Goal: Leave review/rating: Leave review/rating

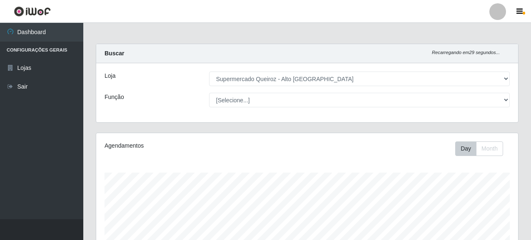
select select "496"
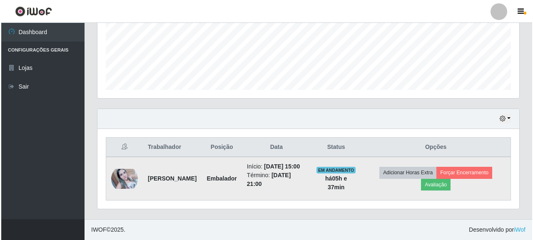
scroll to position [173, 422]
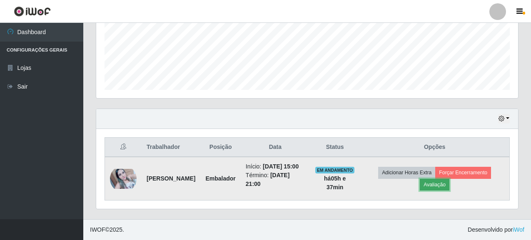
click at [436, 179] on button "Avaliação" at bounding box center [435, 185] width 30 height 12
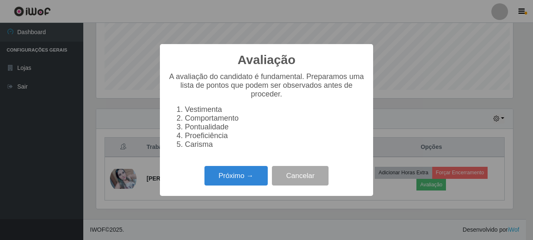
scroll to position [173, 417]
click at [240, 177] on button "Próximo →" at bounding box center [235, 176] width 63 height 20
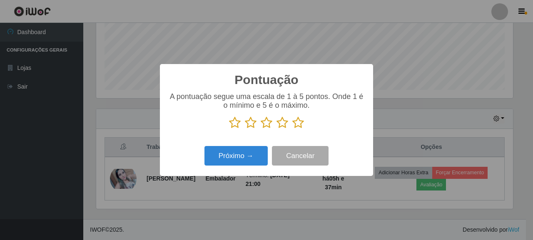
scroll to position [416142, 415898]
click at [292, 128] on icon at bounding box center [298, 123] width 12 height 12
click at [292, 129] on input "radio" at bounding box center [292, 129] width 0 height 0
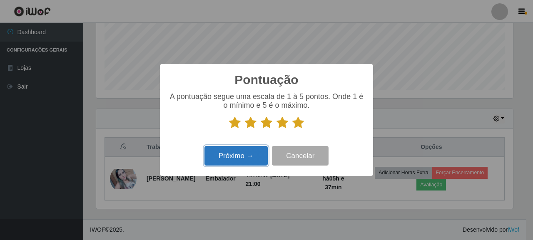
click at [224, 162] on button "Próximo →" at bounding box center [235, 156] width 63 height 20
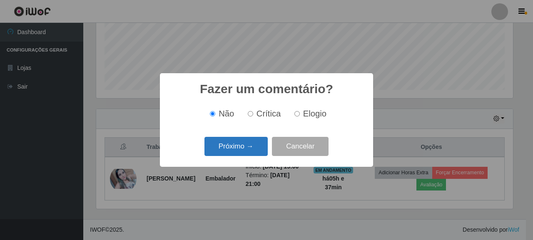
click at [234, 154] on button "Próximo →" at bounding box center [235, 147] width 63 height 20
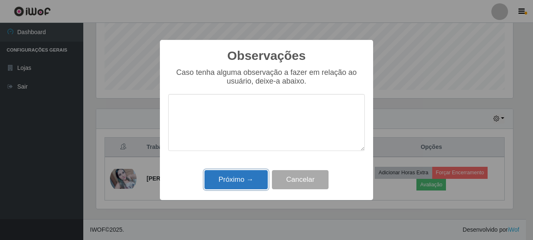
click at [246, 176] on button "Próximo →" at bounding box center [235, 180] width 63 height 20
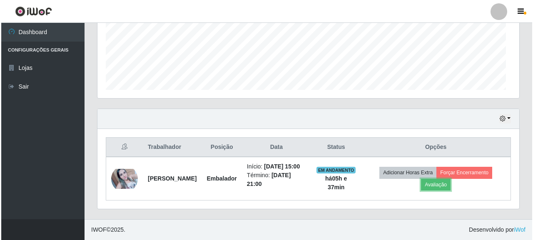
scroll to position [173, 422]
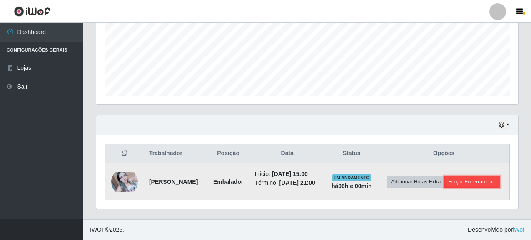
click at [450, 182] on button "Forçar Encerramento" at bounding box center [472, 182] width 56 height 12
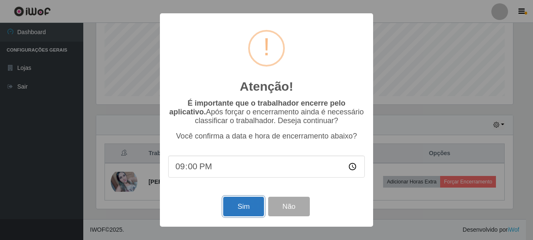
click at [226, 211] on button "Sim" at bounding box center [243, 207] width 40 height 20
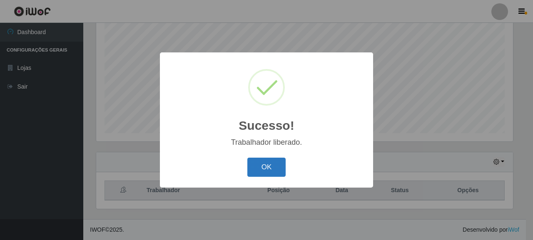
click at [266, 168] on button "OK" at bounding box center [266, 168] width 39 height 20
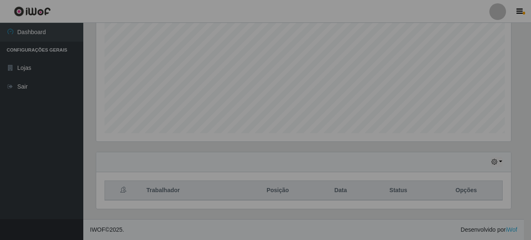
scroll to position [173, 422]
